Goal: Transaction & Acquisition: Purchase product/service

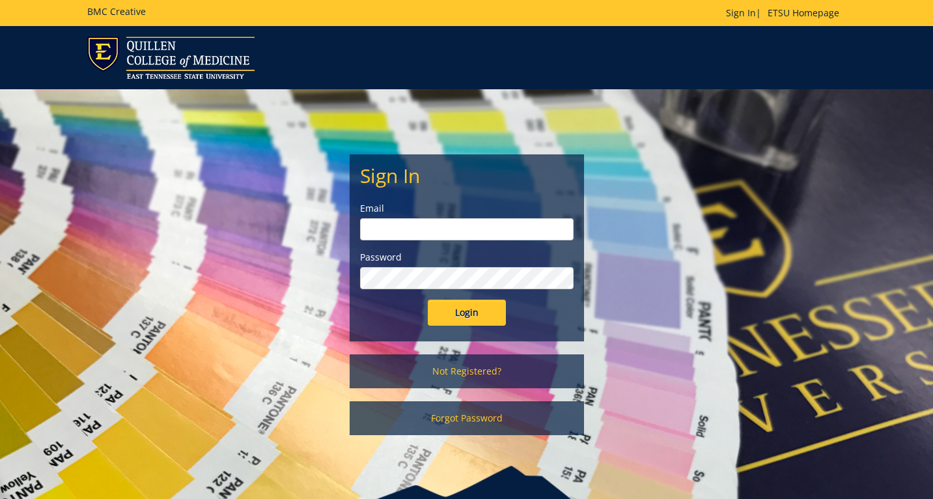
type input "[EMAIL_ADDRESS][DOMAIN_NAME]"
click at [455, 312] on input "Login" at bounding box center [467, 312] width 78 height 26
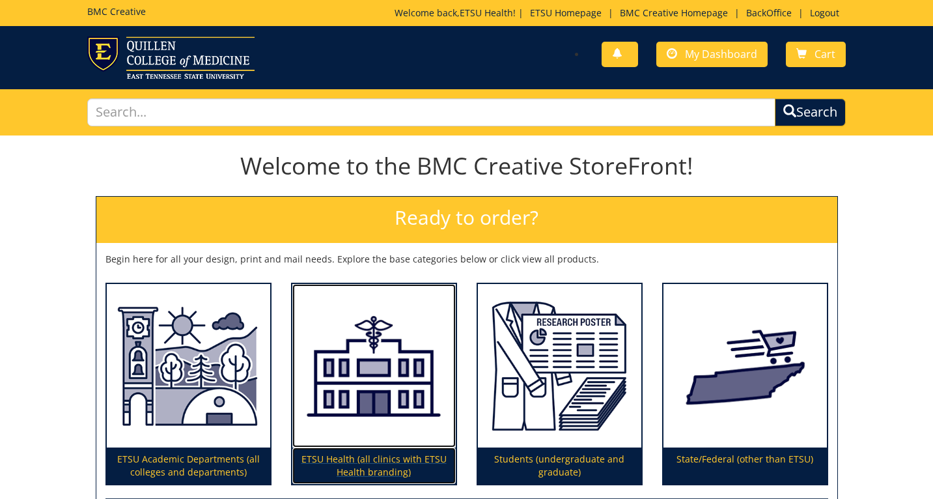
click at [392, 404] on img at bounding box center [373, 366] width 163 height 164
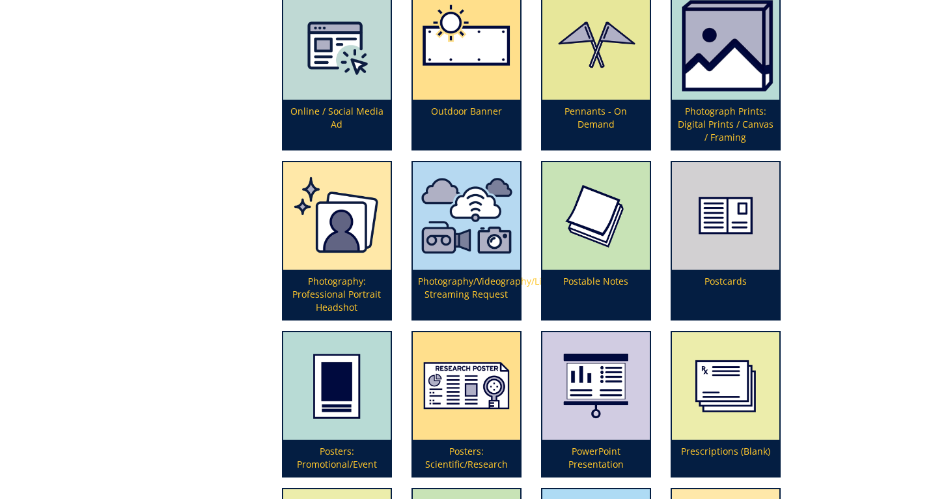
scroll to position [2697, 0]
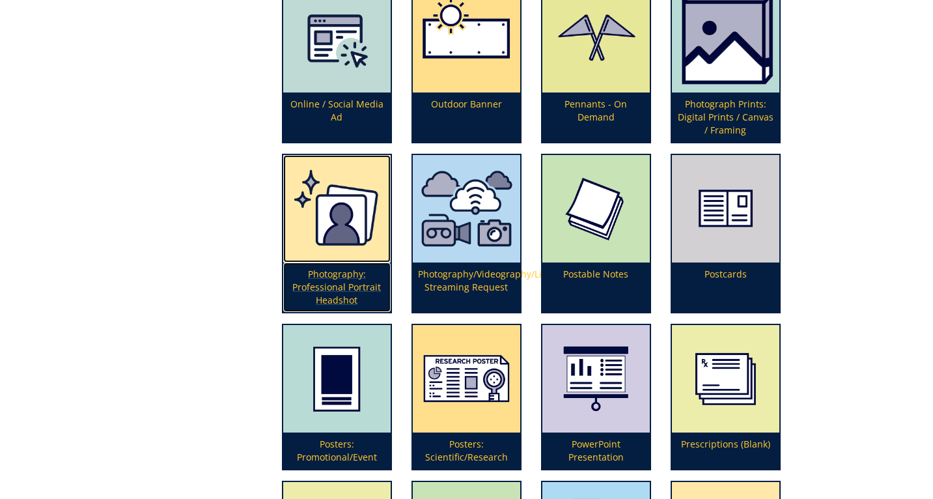
click at [336, 273] on p "Photography: Professional Portrait Headshot" at bounding box center [336, 286] width 107 height 49
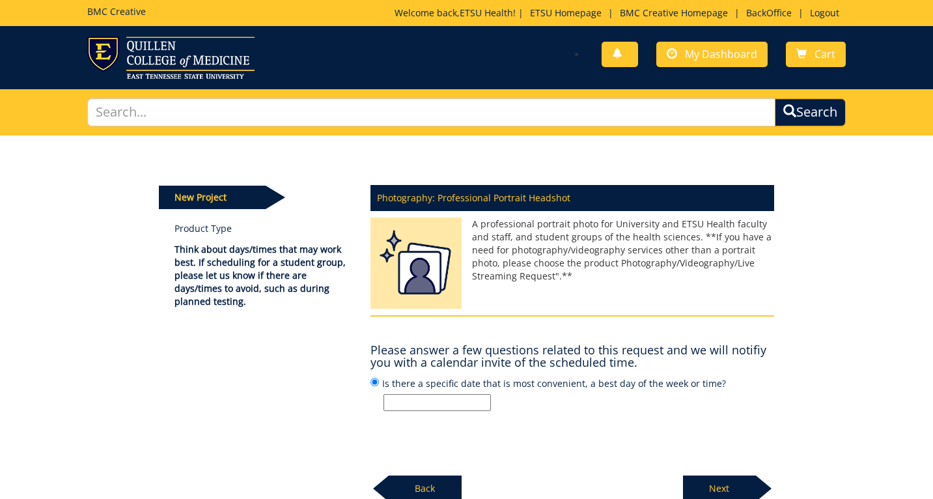
click at [409, 407] on input "Is there a specific date that is most convenient, a best day of the week or tim…" at bounding box center [436, 402] width 107 height 17
click at [466, 409] on input "ETSU Health New Provider marketing photo/video shoot - Dr. Jared Rhinehardt" at bounding box center [436, 402] width 107 height 17
click at [479, 400] on input "ETSU Health New Provider marketing photo/video shoot - Dr. Jared Rhinehardt" at bounding box center [436, 402] width 107 height 17
type input "ETSU Health New Provider marketing photo shoot - Dr. Sagar Goyal"
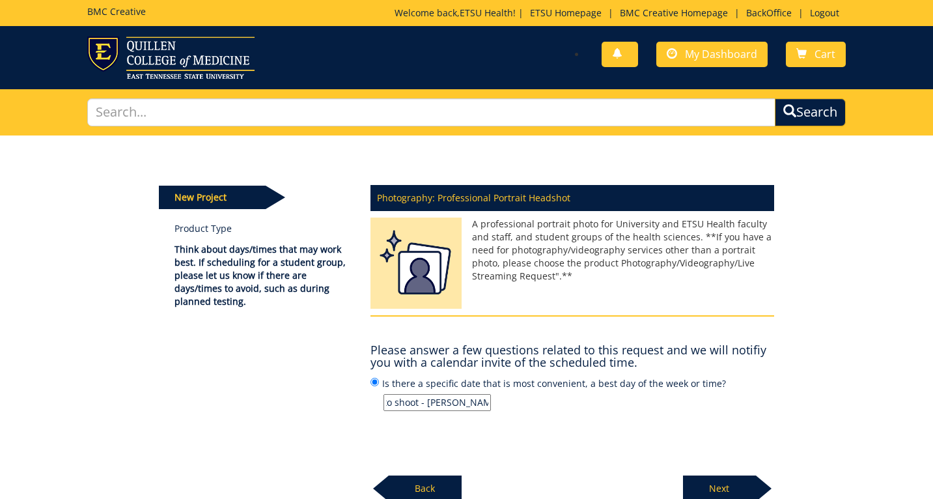
scroll to position [0, 0]
click at [723, 492] on p "Next" at bounding box center [719, 488] width 73 height 26
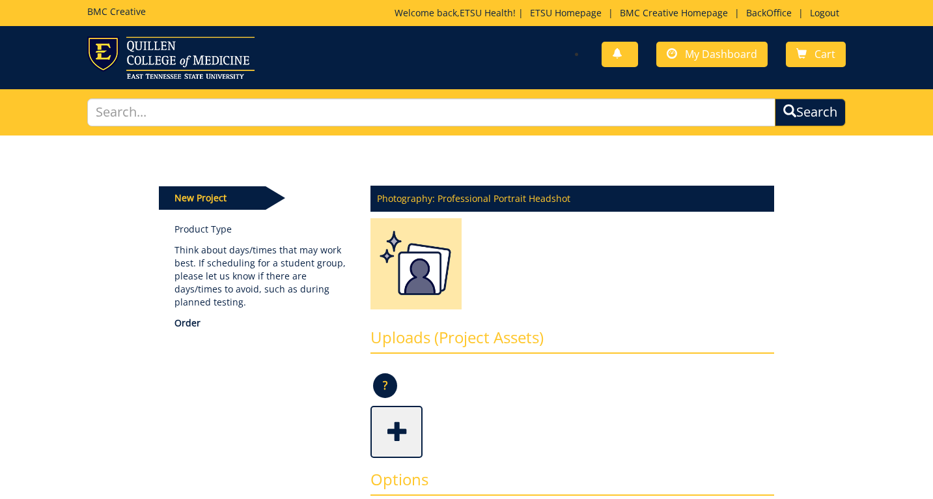
scroll to position [242, 0]
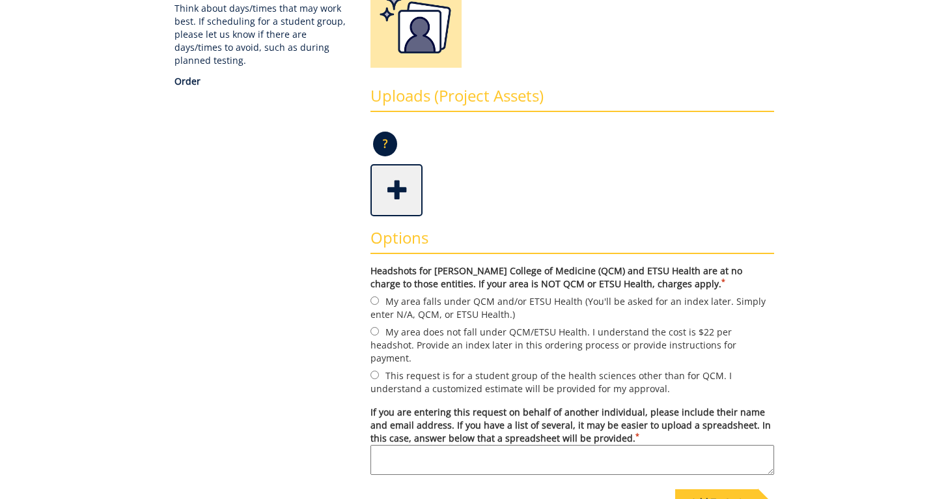
click at [447, 303] on label "My area falls under QCM and/or ETSU Health (You'll be asked for an index later.…" at bounding box center [572, 307] width 404 height 27
click at [379, 303] on input "My area falls under QCM and/or ETSU Health (You'll be asked for an index later.…" at bounding box center [374, 300] width 8 height 8
radio input "true"
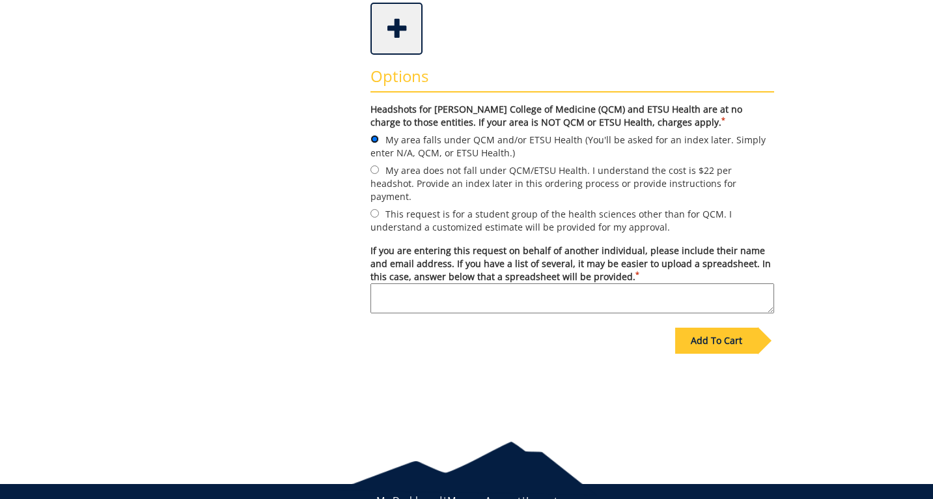
scroll to position [436, 0]
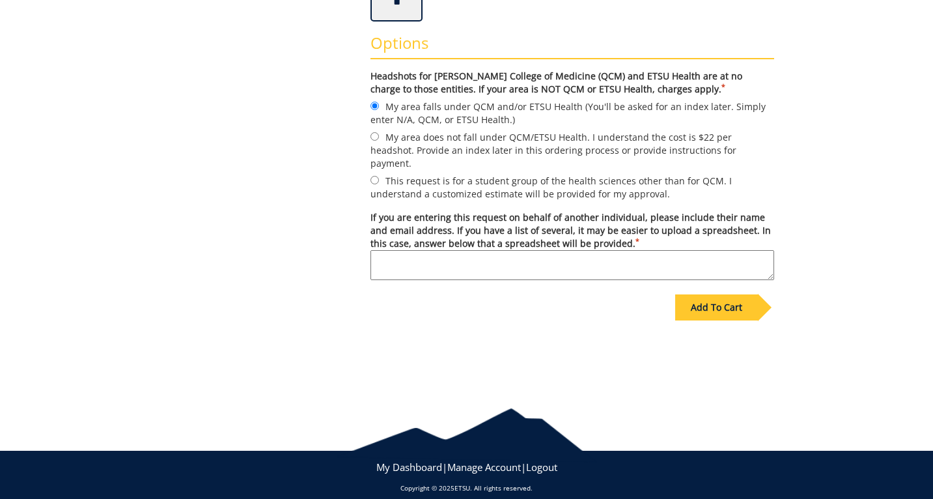
click at [650, 257] on textarea "If you are entering this request on behalf of another individual, please includ…" at bounding box center [572, 265] width 404 height 30
type textarea "Desiree is scheduling."
click at [721, 294] on div "Add To Cart" at bounding box center [716, 307] width 83 height 26
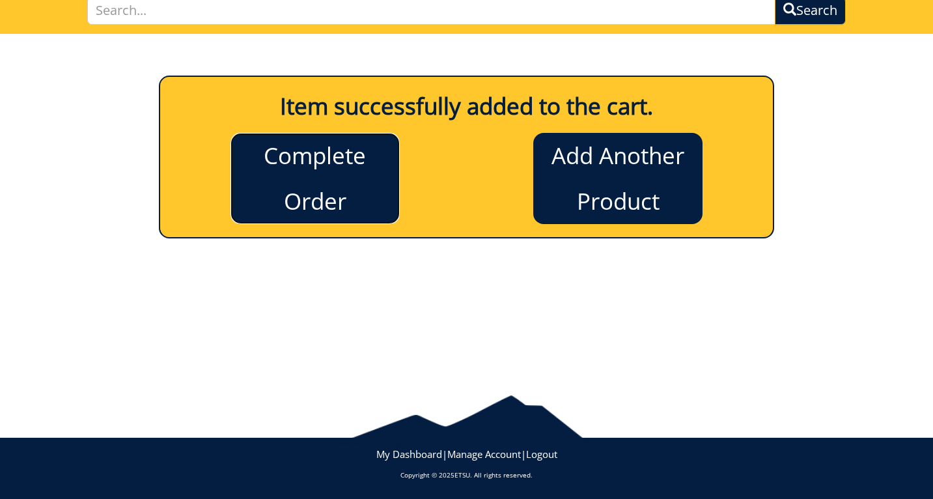
click at [335, 168] on link "Complete Order" at bounding box center [314, 178] width 169 height 91
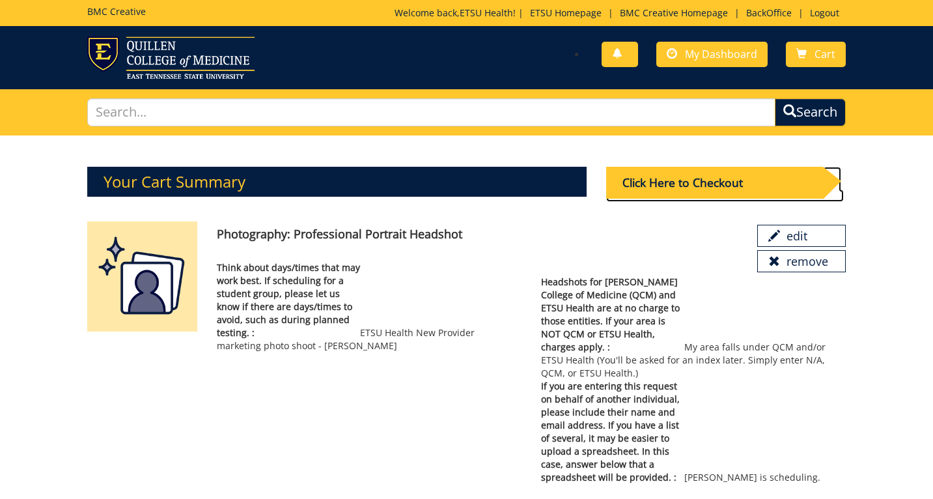
click at [666, 192] on div "Click Here to Checkout" at bounding box center [714, 183] width 217 height 32
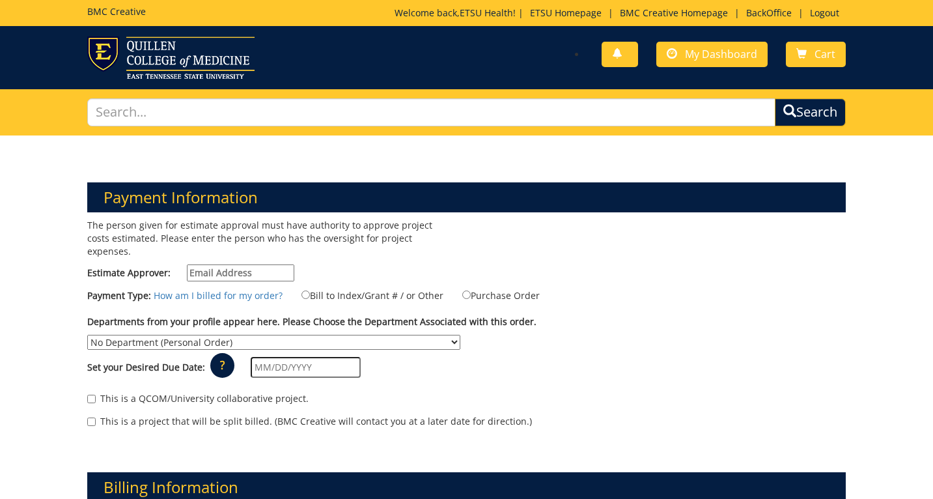
click at [266, 246] on div "The person given for estimate approval must have authority to approve project c…" at bounding box center [271, 253] width 389 height 69
click at [260, 264] on input "Estimate Approver:" at bounding box center [240, 272] width 107 height 17
type input "n/a"
click at [370, 288] on label "Bill to Index/Grant # / or Other" at bounding box center [364, 295] width 158 height 14
click at [310, 290] on input "Bill to Index/Grant # / or Other" at bounding box center [305, 294] width 8 height 8
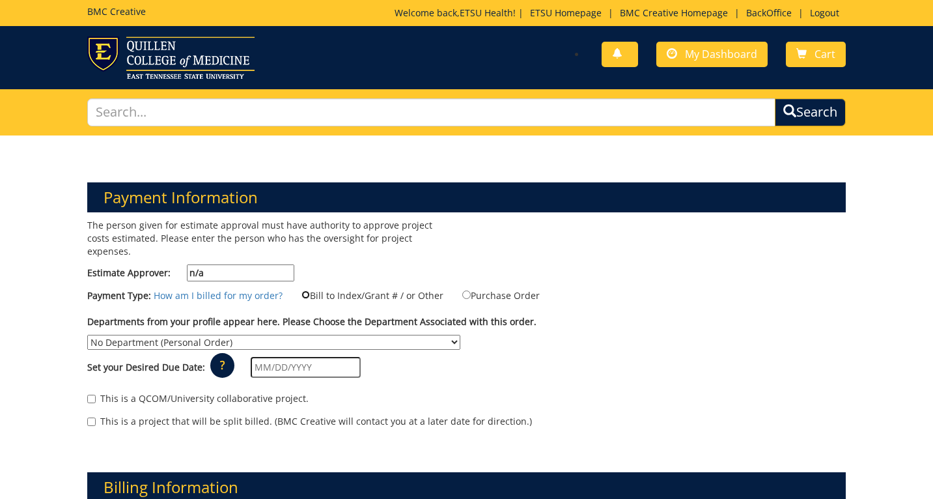
radio input "true"
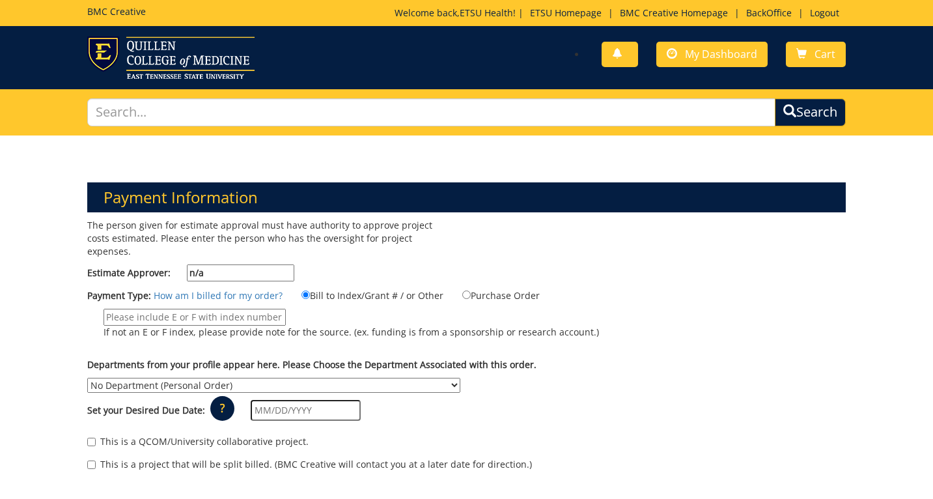
click at [223, 309] on input "If not an E or F index, please provide note for the source. (ex. funding is fro…" at bounding box center [195, 317] width 182 height 17
type input "n/a"
click at [161, 378] on select "No Department (Personal Order) Academic Affairs COM Anatomy and Cell Biology Bi…" at bounding box center [273, 385] width 373 height 15
select select "215"
click at [87, 378] on select "No Department (Personal Order) Academic Affairs COM Anatomy and Cell Biology Bi…" at bounding box center [273, 385] width 373 height 15
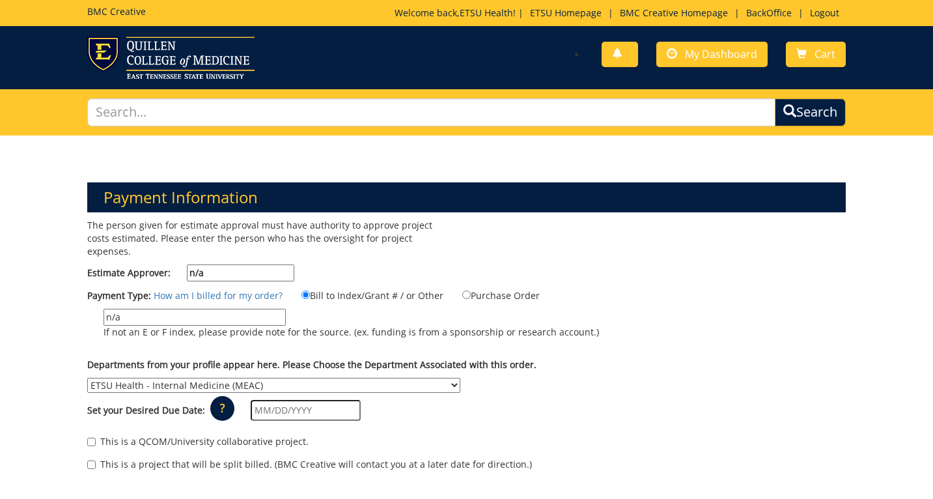
click at [278, 402] on input "text" at bounding box center [306, 410] width 110 height 21
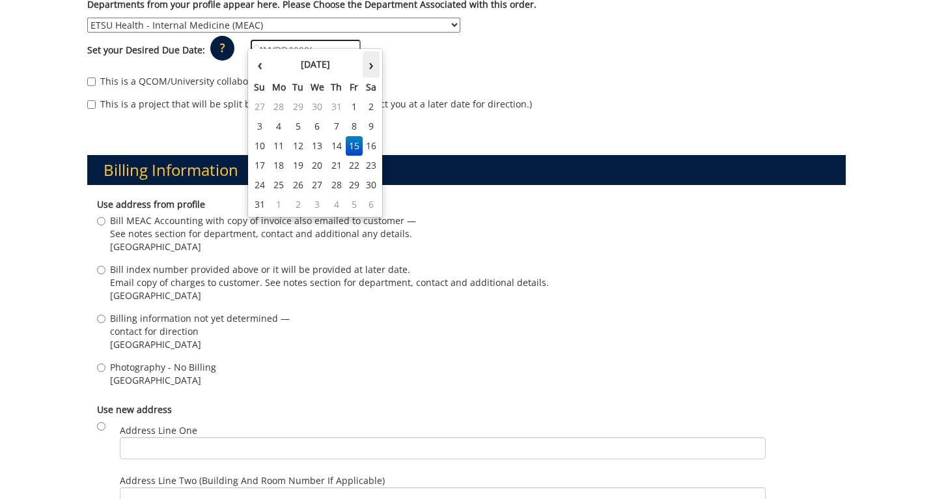
click at [375, 64] on th "›" at bounding box center [371, 64] width 17 height 26
click at [357, 164] on td "26" at bounding box center [355, 166] width 18 height 20
type input "[DATE]"
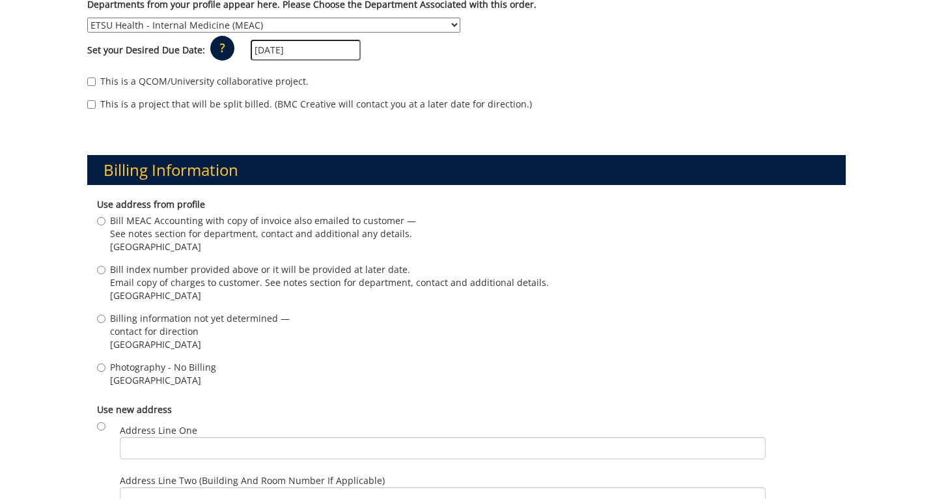
click at [314, 175] on div "Billing Information Use address from profile Bill MEAC Accounting with copy of …" at bounding box center [465, 359] width 777 height 471
click at [155, 361] on span "Photography - No Billing" at bounding box center [163, 367] width 106 height 13
click at [105, 363] on input "Photography - No Billing Johnson City , TN 37614" at bounding box center [101, 367] width 8 height 8
radio input "true"
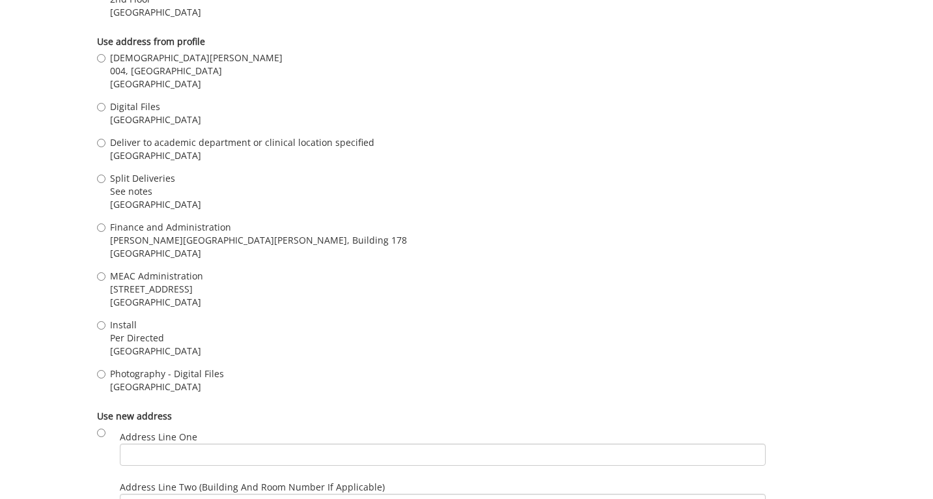
click at [150, 367] on span "Photography - Digital Files" at bounding box center [167, 373] width 114 height 13
click at [105, 370] on input "Photography - Digital Files Johnson City , TN 37614" at bounding box center [101, 374] width 8 height 8
radio input "true"
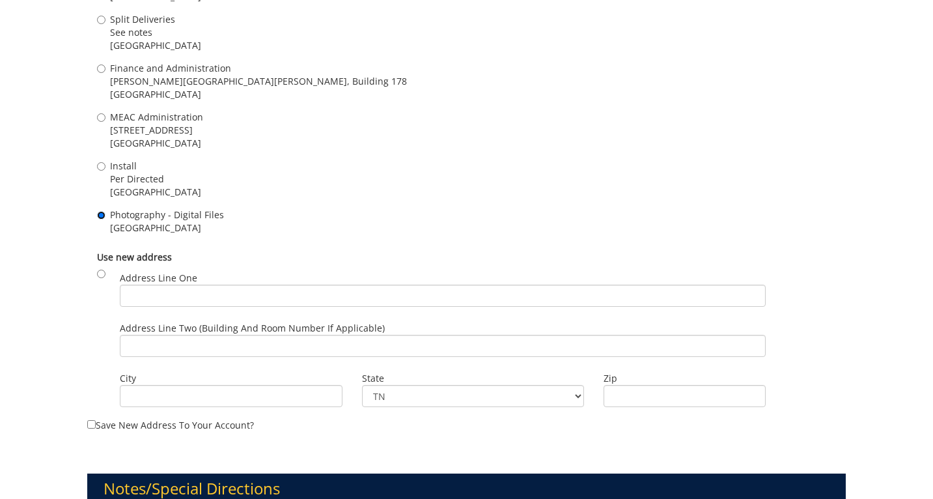
scroll to position [1387, 0]
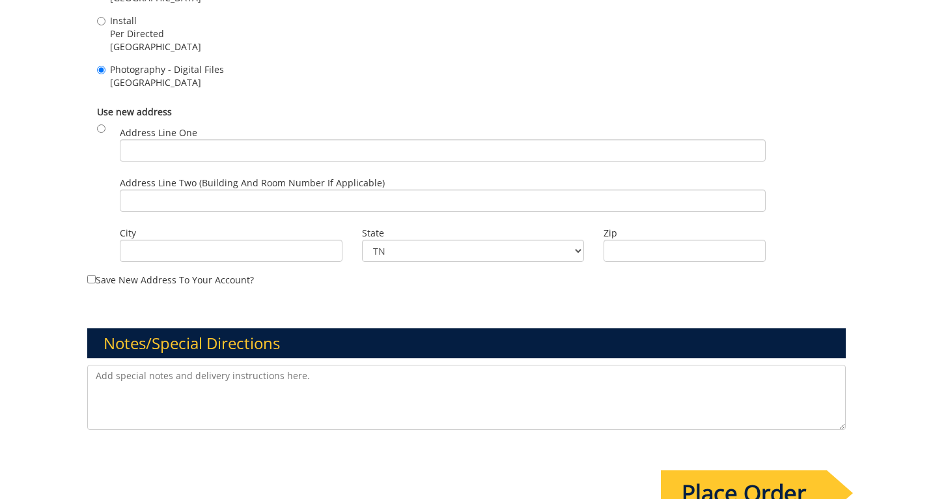
click at [142, 374] on textarea at bounding box center [466, 397] width 758 height 65
type textarea "N"
click at [262, 365] on textarea "New ETSU Health provider headshots. Dr. Sagar Goyal, Internal Medicine." at bounding box center [466, 397] width 758 height 65
click at [339, 368] on textarea "New ETSU Health provider headshots for Dr. Sagar Goyal, Internal Medicine." at bounding box center [466, 397] width 758 height 65
click at [120, 365] on textarea "New ETSU Health provider headshots for Dr. Sagar Goyal of Internal Medicine." at bounding box center [466, 397] width 758 height 65
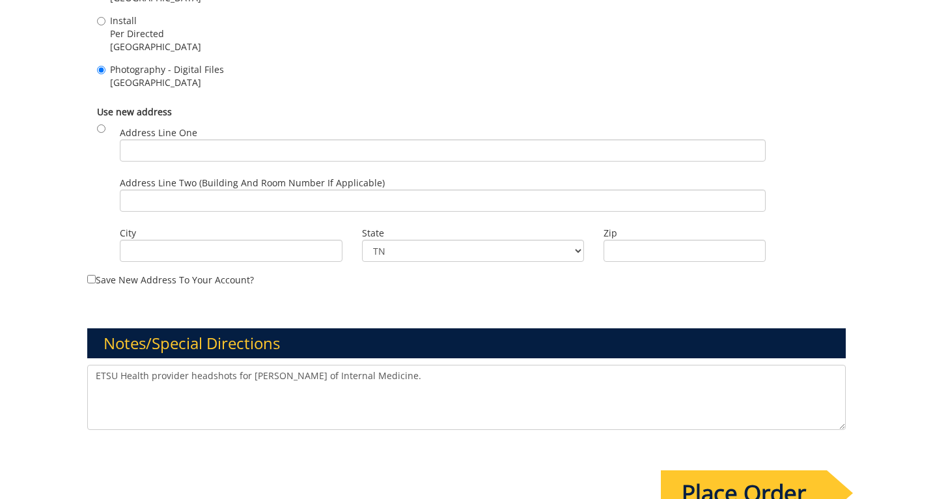
click at [148, 365] on textarea "ETSU Health provider headshots for Dr. Sagar Goyal of Internal Medicine." at bounding box center [466, 397] width 758 height 65
type textarea "ETSU Health new provider headshots for Dr. Sagar Goyal of Internal Medicine."
click at [752, 481] on input "Place Order" at bounding box center [744, 493] width 166 height 46
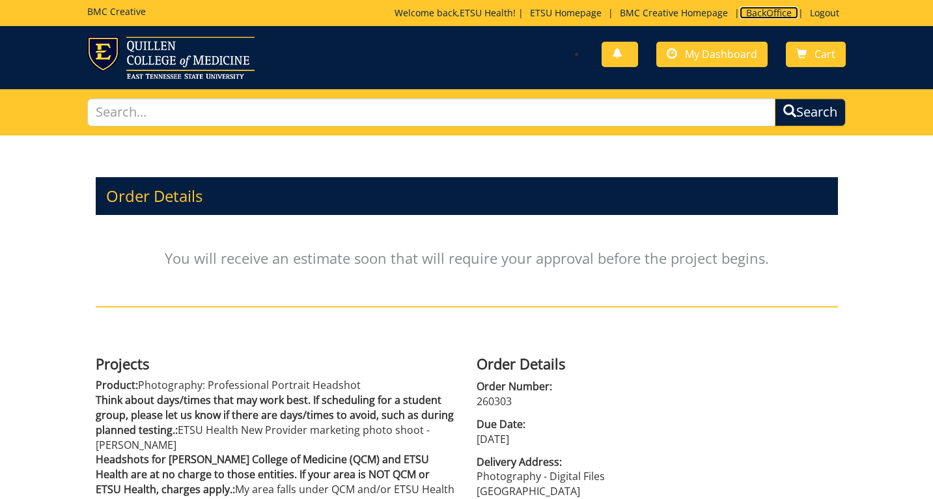
click at [756, 14] on link "BackOffice" at bounding box center [769, 13] width 59 height 12
